Goal: Participate in discussion: Engage in conversation with other users on a specific topic

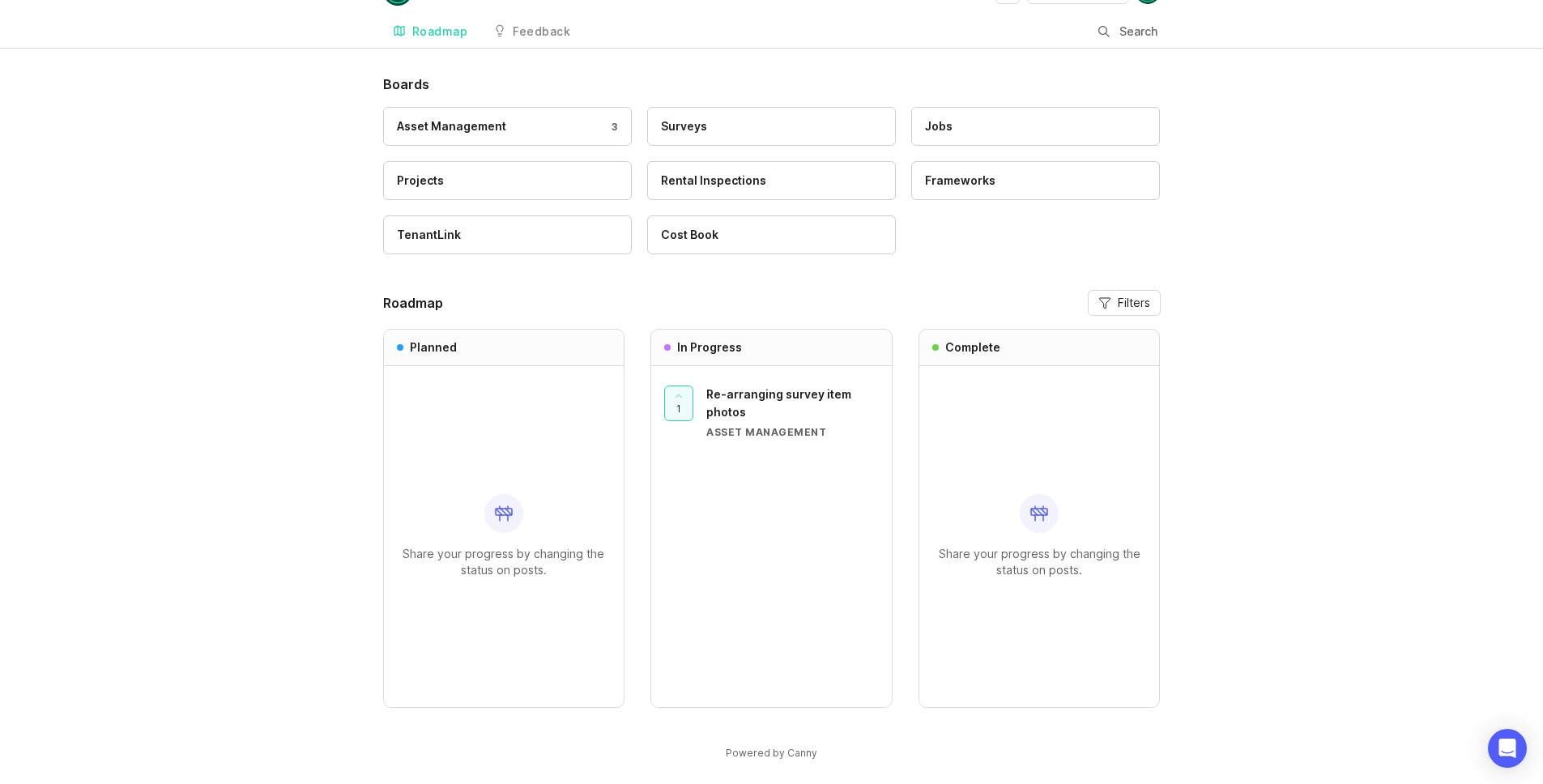
scroll to position [46, 0]
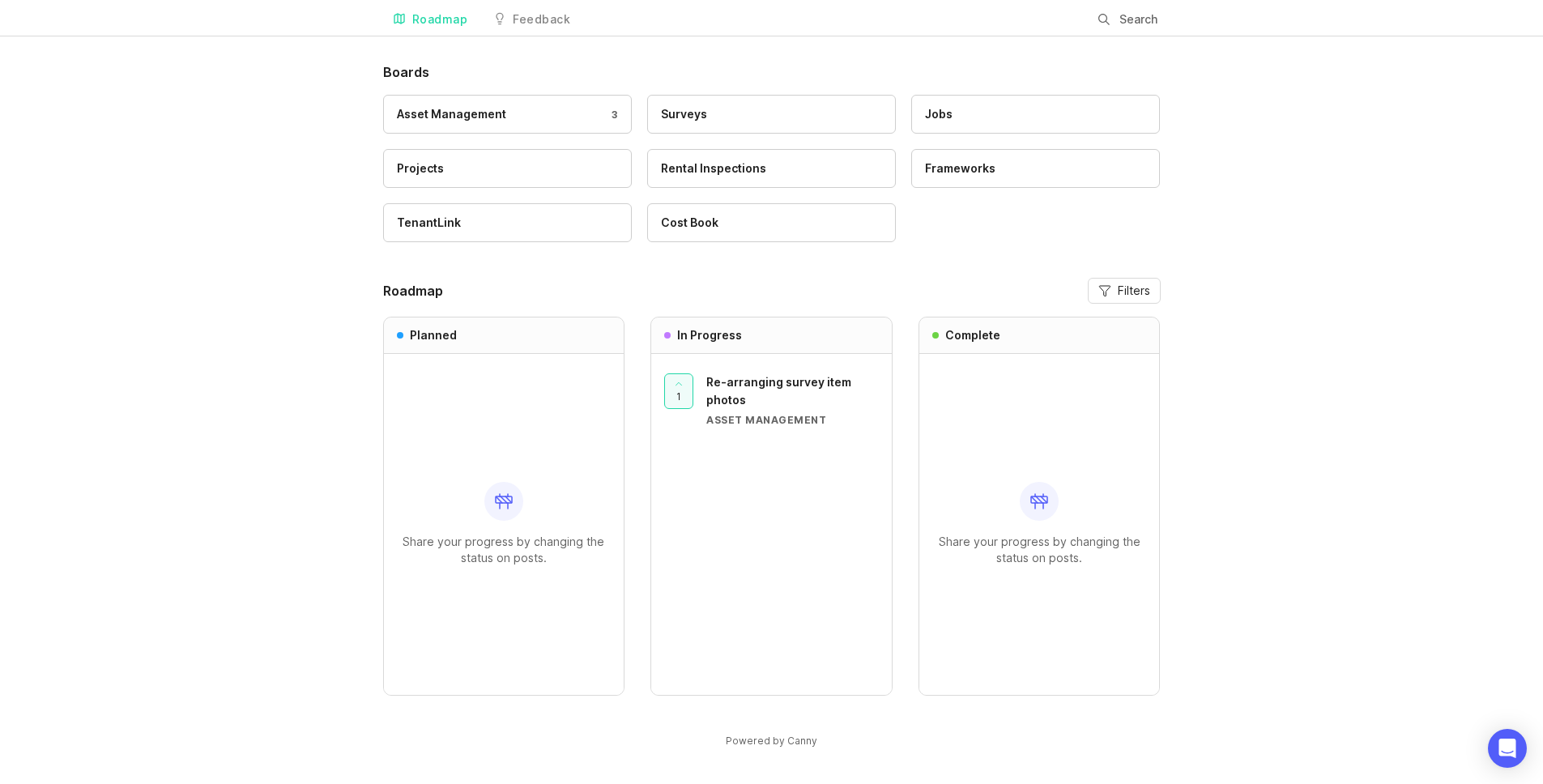
click at [752, 389] on div "Re-arranging survey item photos" at bounding box center [792, 391] width 172 height 36
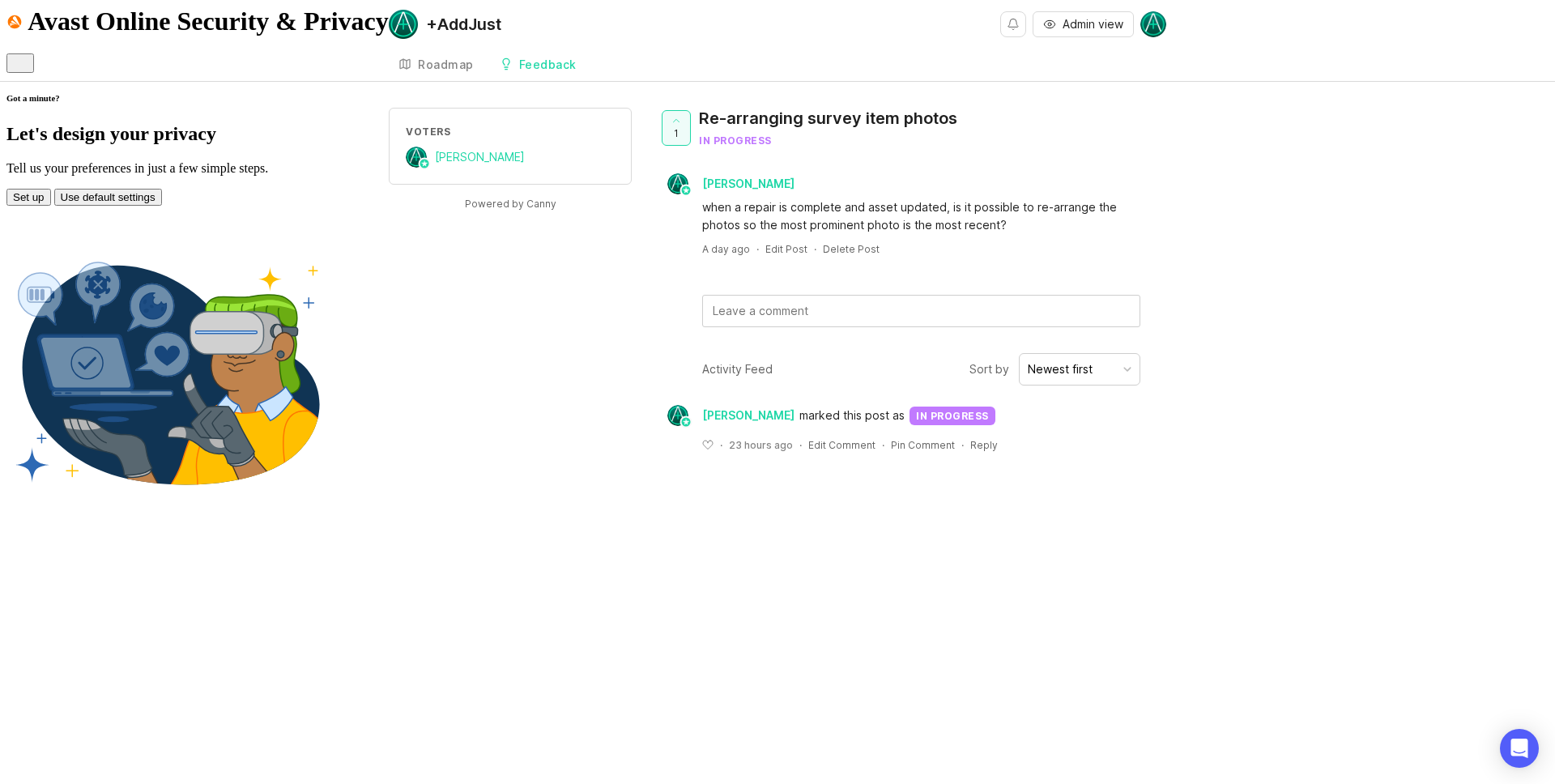
click at [51, 206] on button "Set up" at bounding box center [28, 197] width 45 height 17
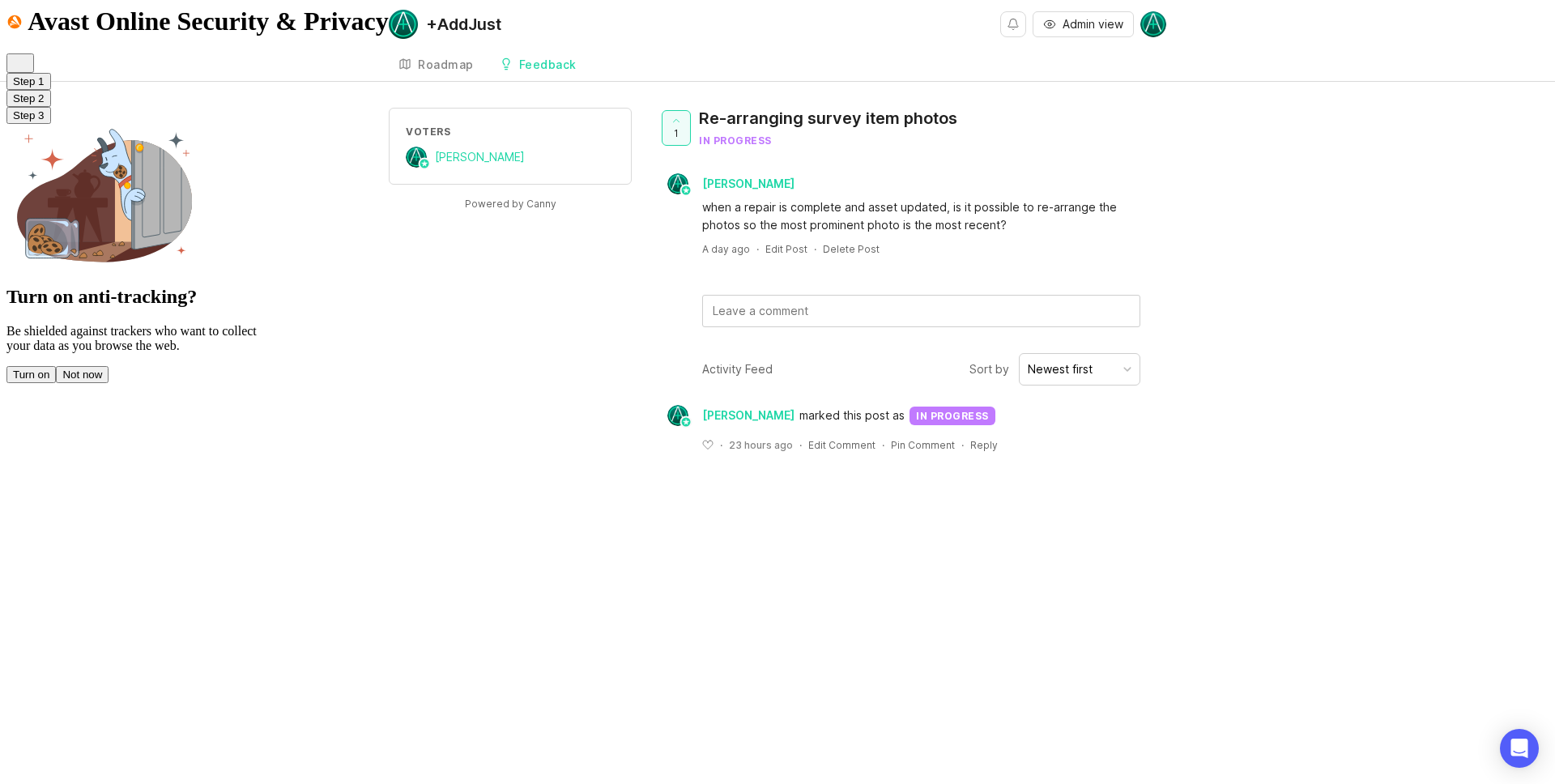
click at [56, 382] on button "Turn on" at bounding box center [31, 374] width 49 height 17
click at [41, 368] on button "Next" at bounding box center [24, 359] width 35 height 17
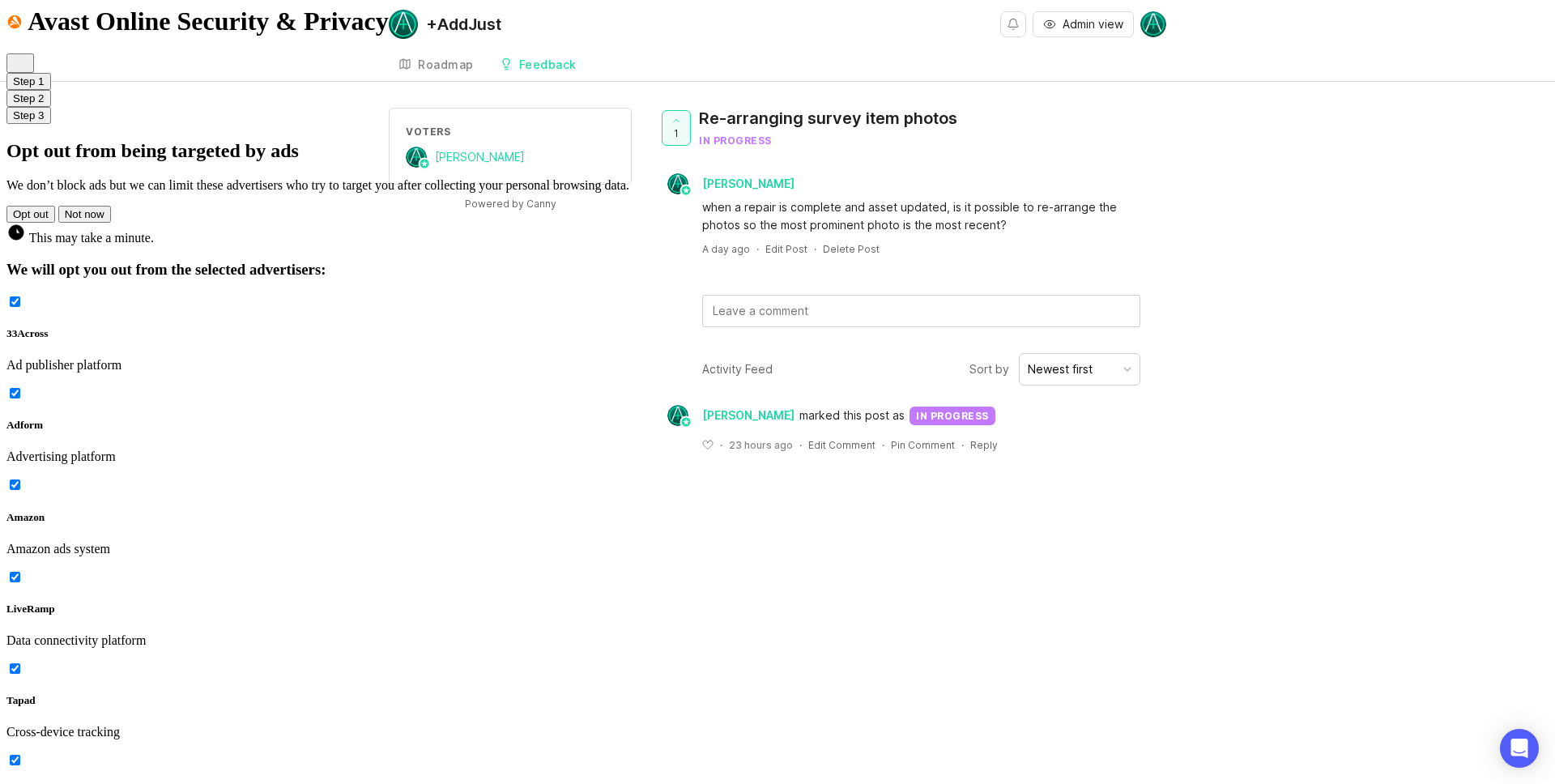
click at [55, 222] on button "Opt out" at bounding box center [30, 214] width 48 height 17
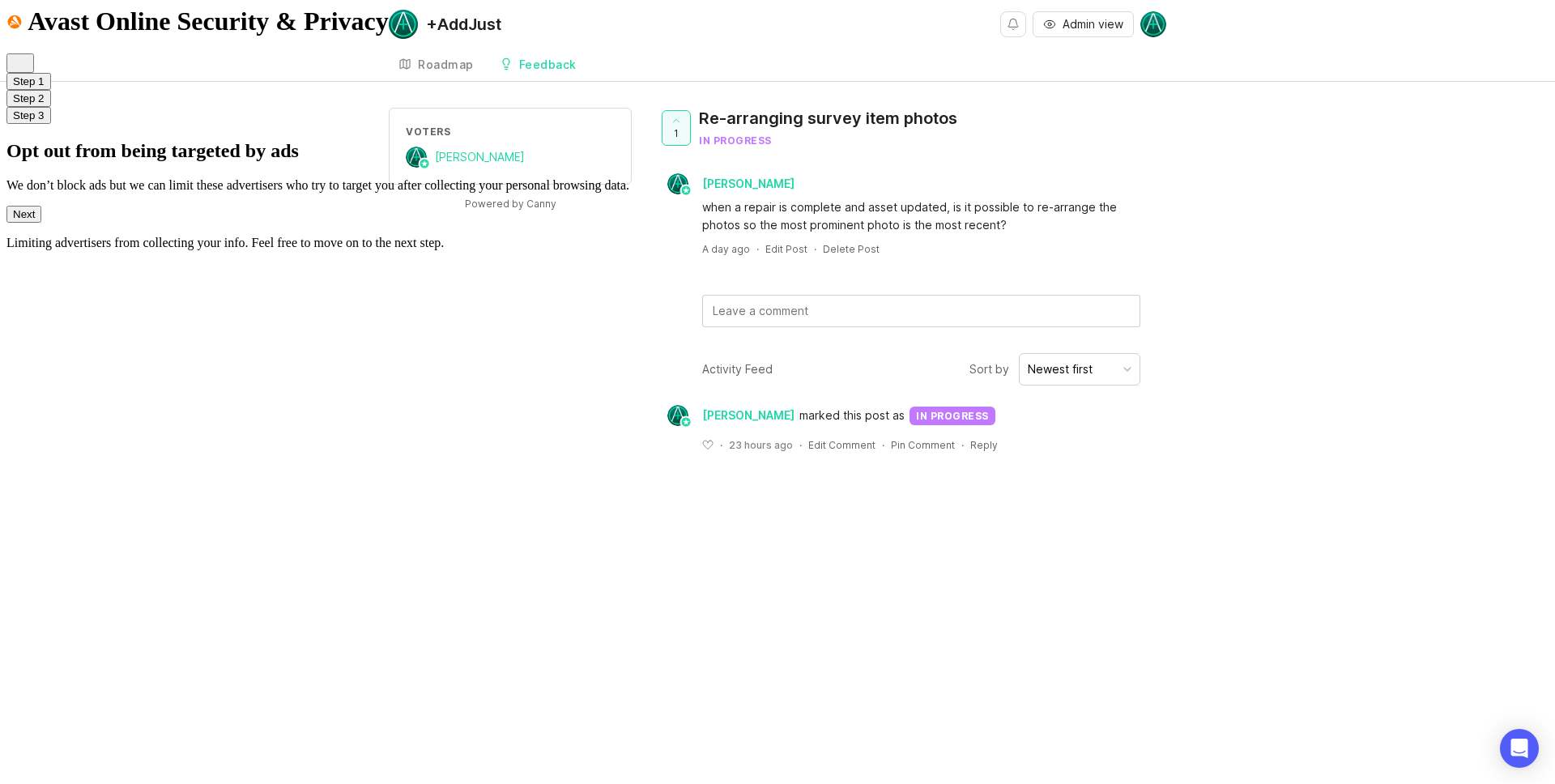
click at [41, 222] on button "Next" at bounding box center [24, 214] width 35 height 17
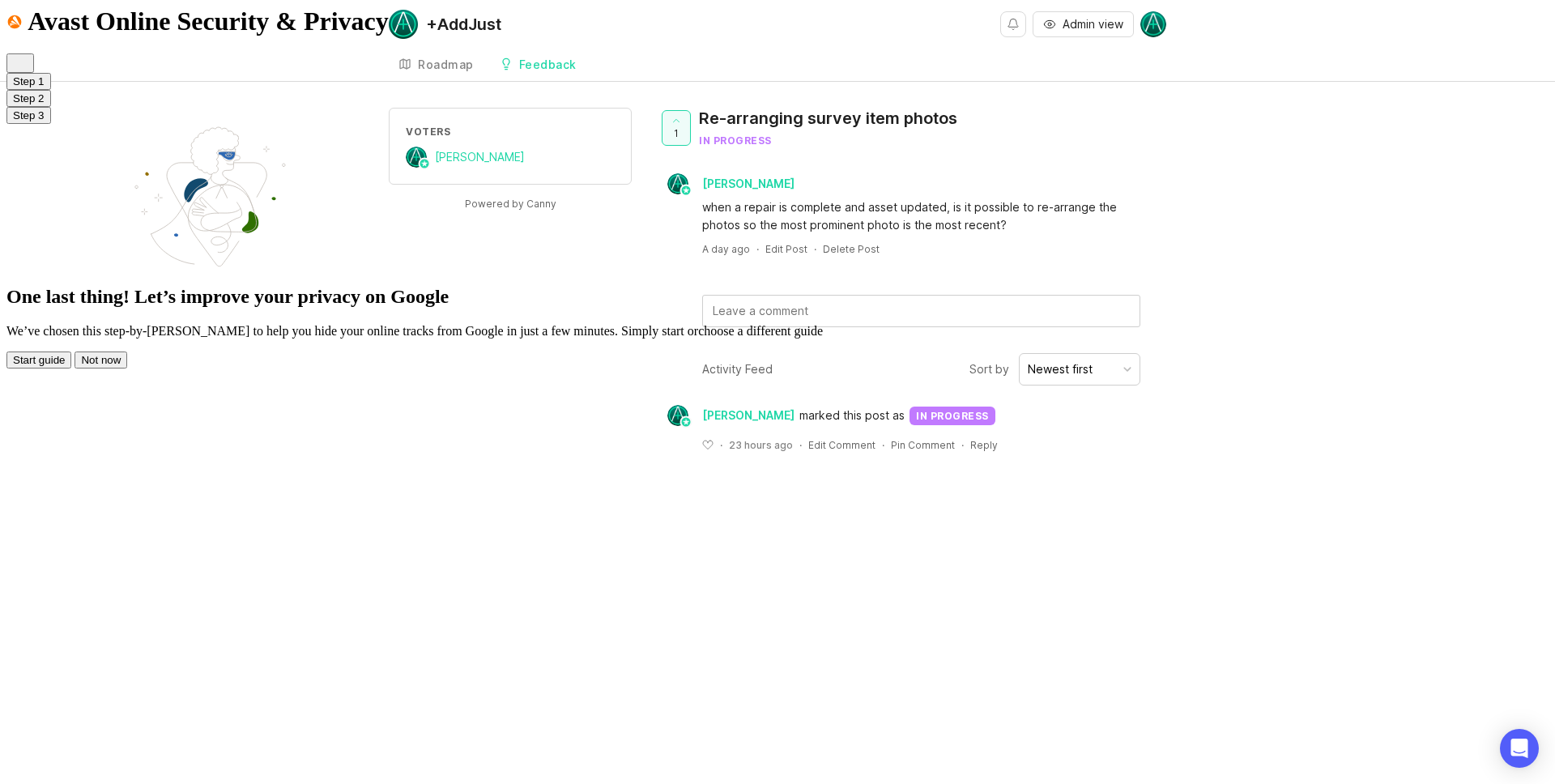
click at [127, 368] on button "Not now" at bounding box center [101, 359] width 53 height 17
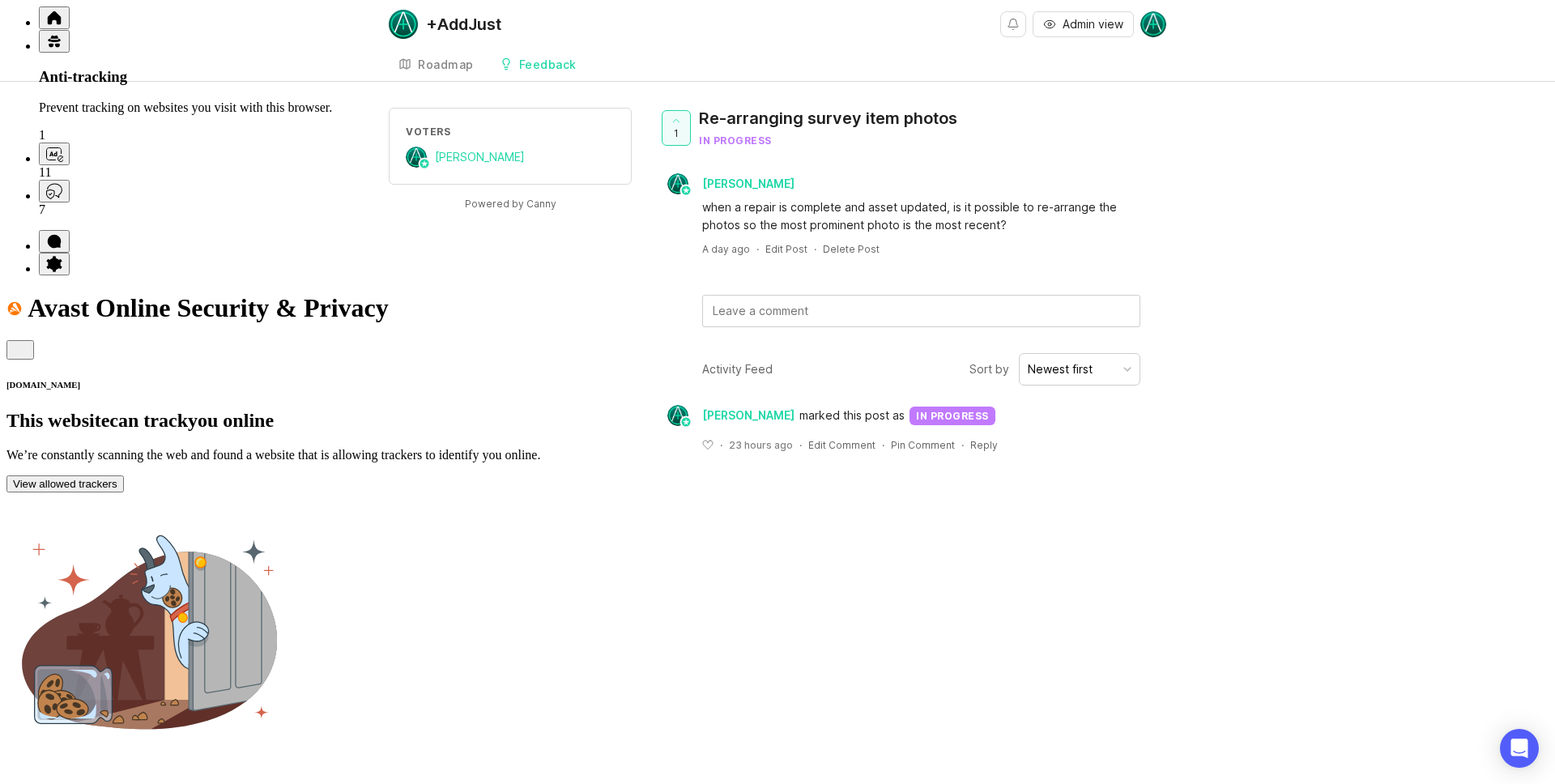
click at [61, 47] on icon at bounding box center [54, 42] width 13 height 12
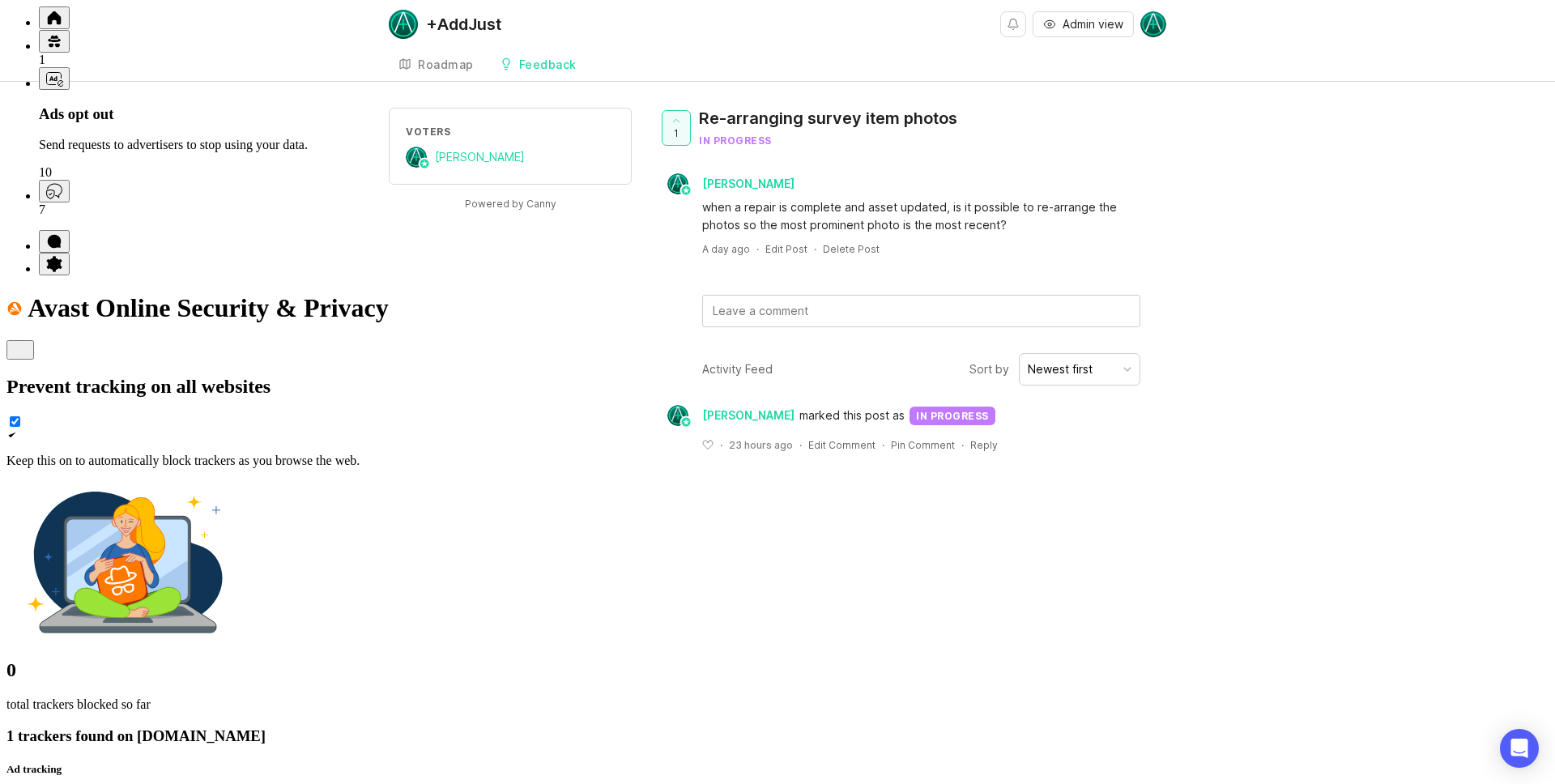
click at [63, 87] on icon at bounding box center [54, 78] width 18 height 18
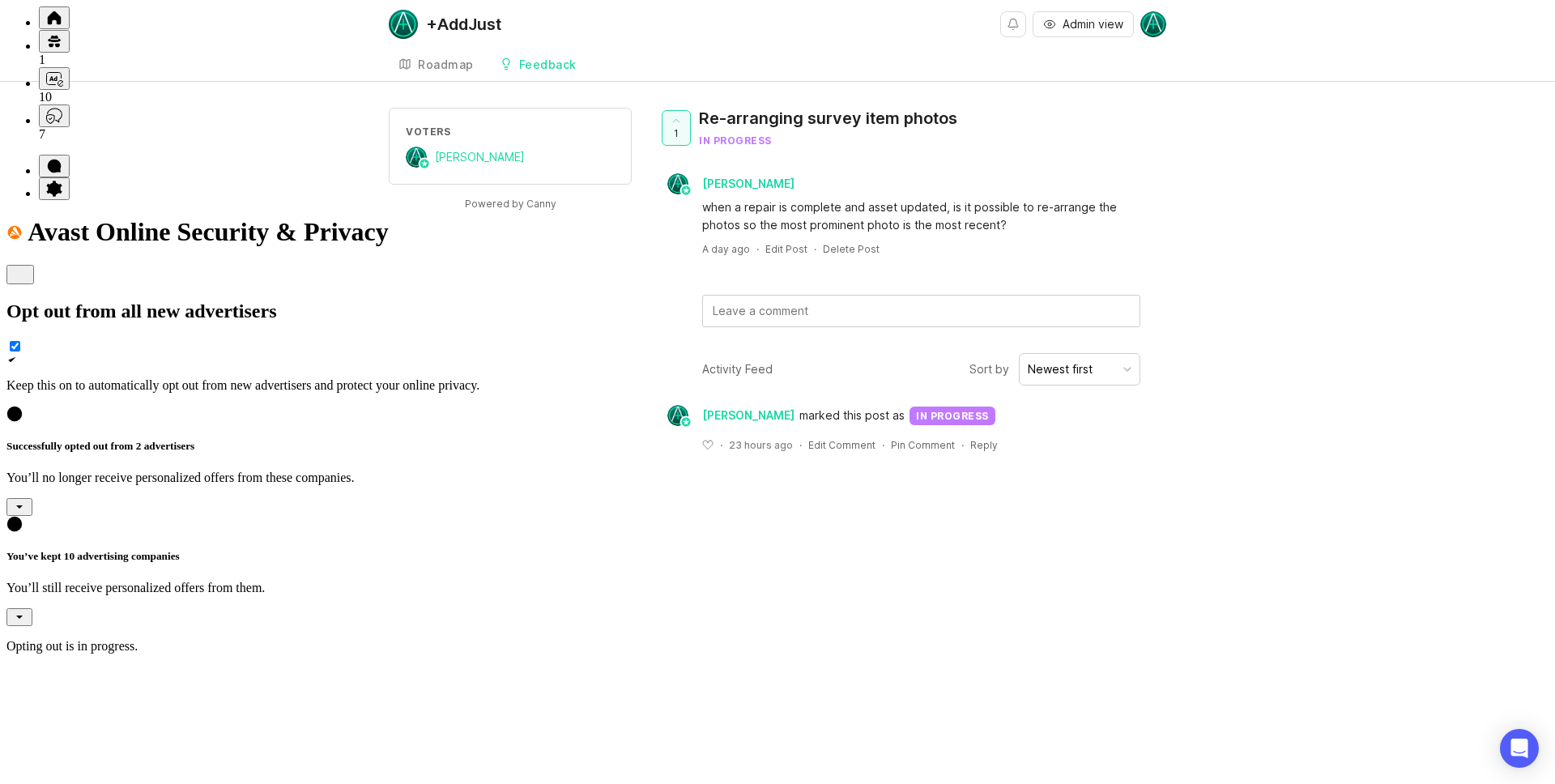
click at [25, 611] on icon at bounding box center [19, 617] width 13 height 13
click at [34, 265] on button at bounding box center [19, 274] width 27 height 19
